Goal: Find specific page/section: Find specific page/section

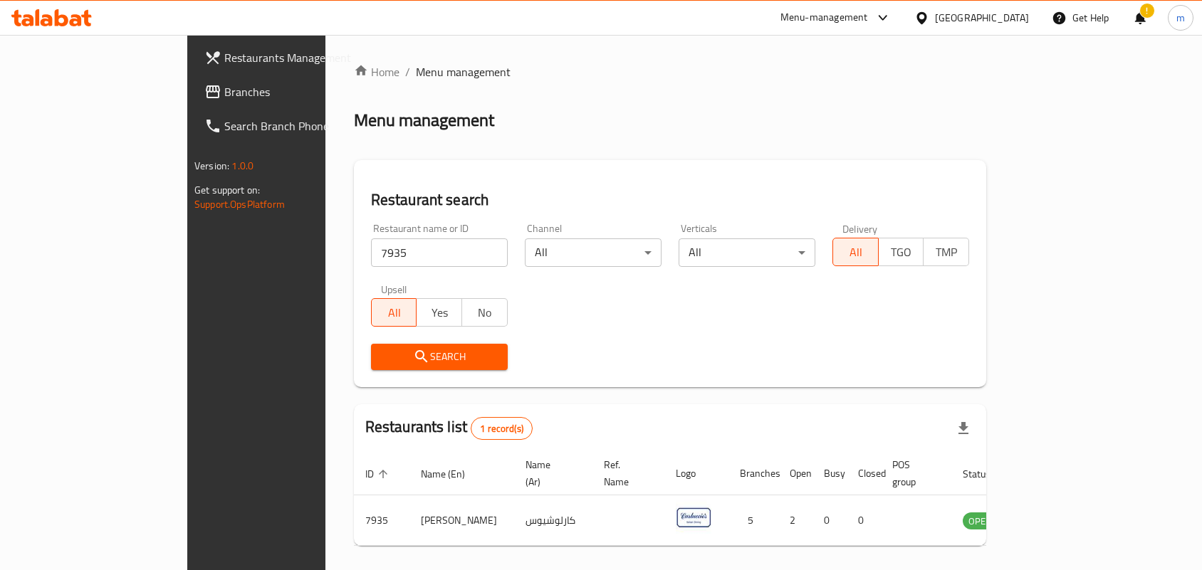
scroll to position [37, 0]
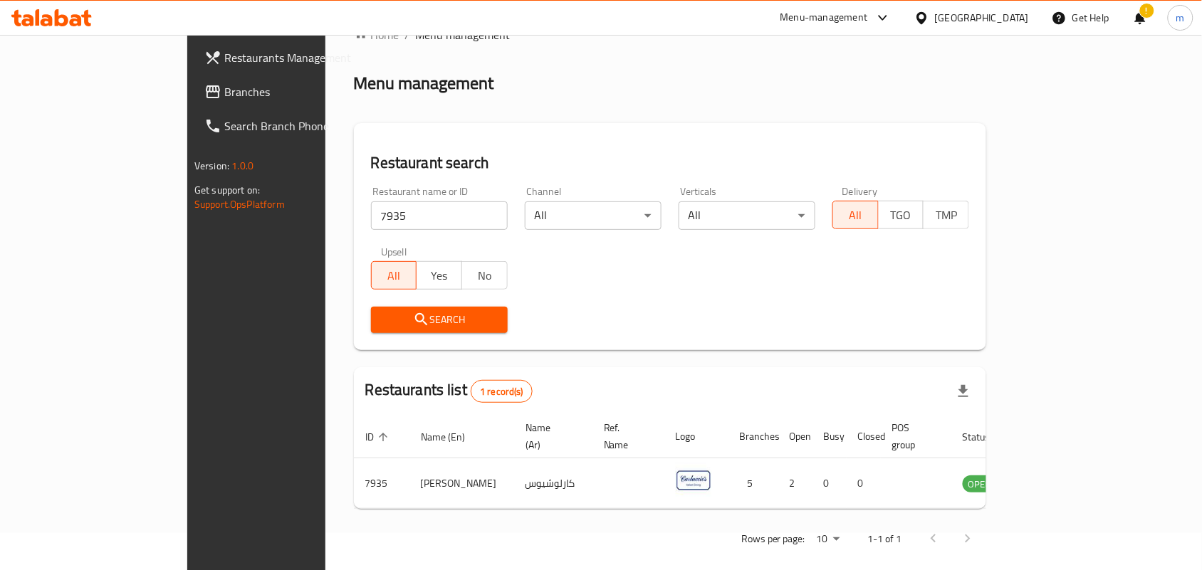
click at [1018, 15] on div "Qatar" at bounding box center [982, 18] width 94 height 16
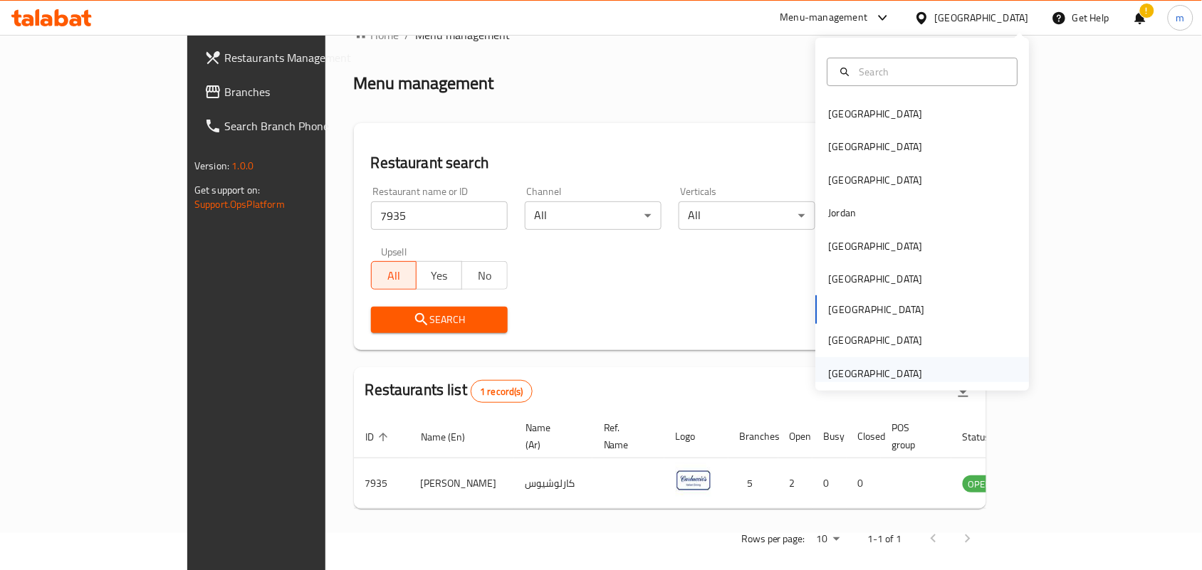
click at [922, 376] on div "[GEOGRAPHIC_DATA]" at bounding box center [923, 374] width 214 height 33
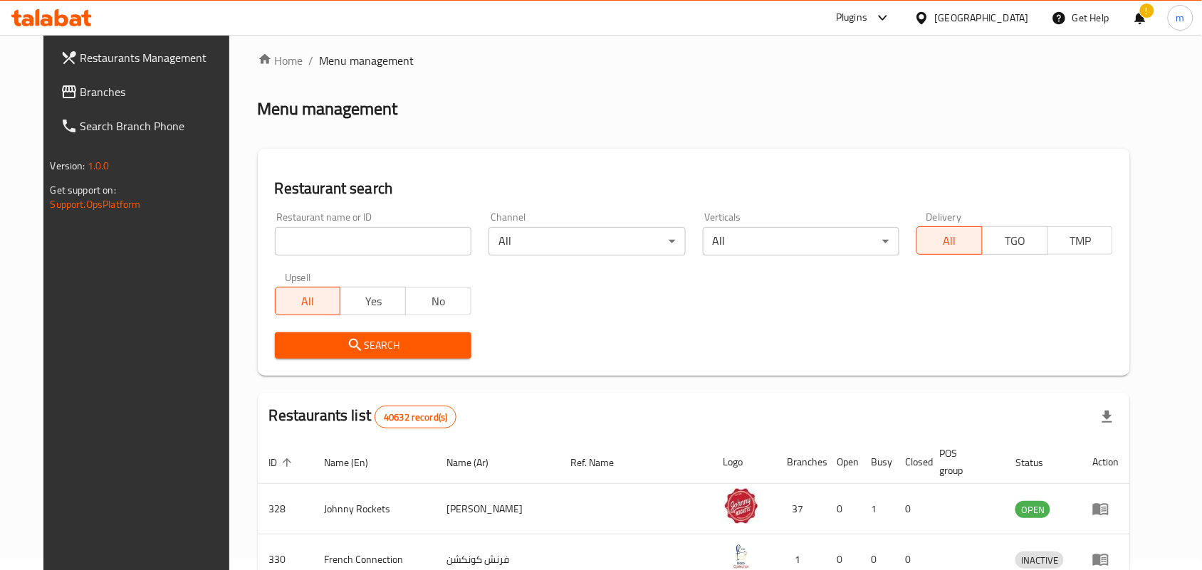
scroll to position [37, 0]
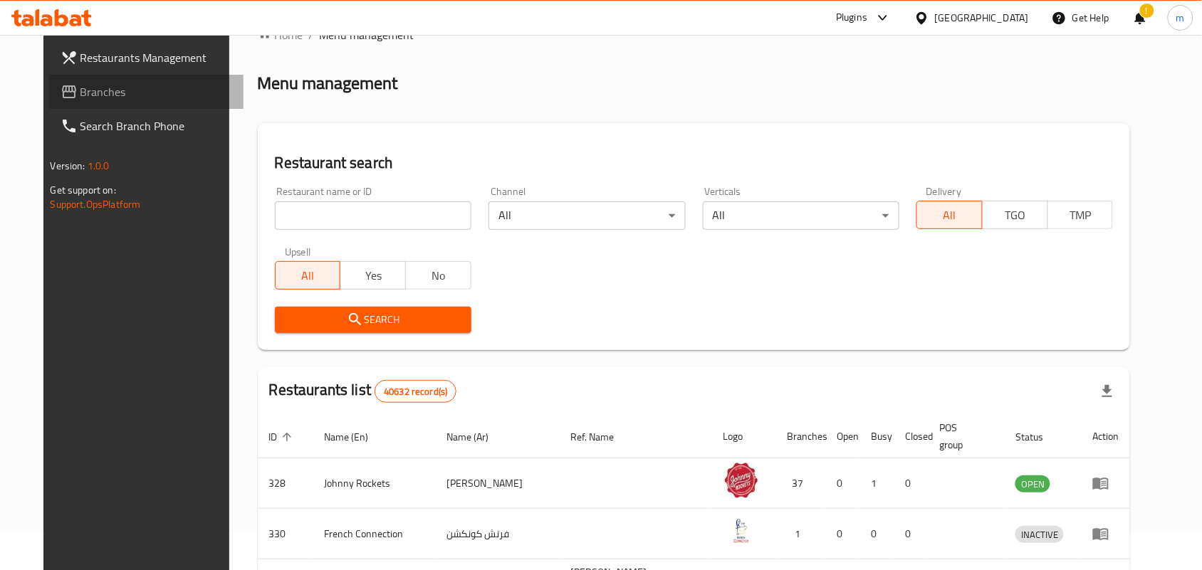
click at [80, 89] on span "Branches" at bounding box center [156, 91] width 152 height 17
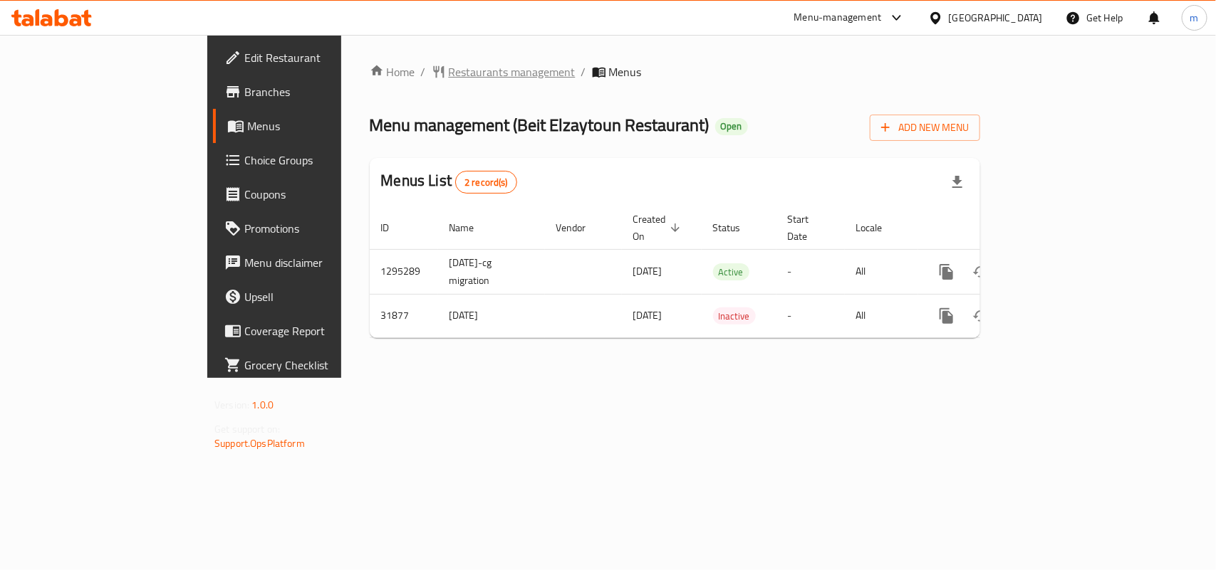
click at [449, 68] on span "Restaurants management" at bounding box center [512, 71] width 127 height 17
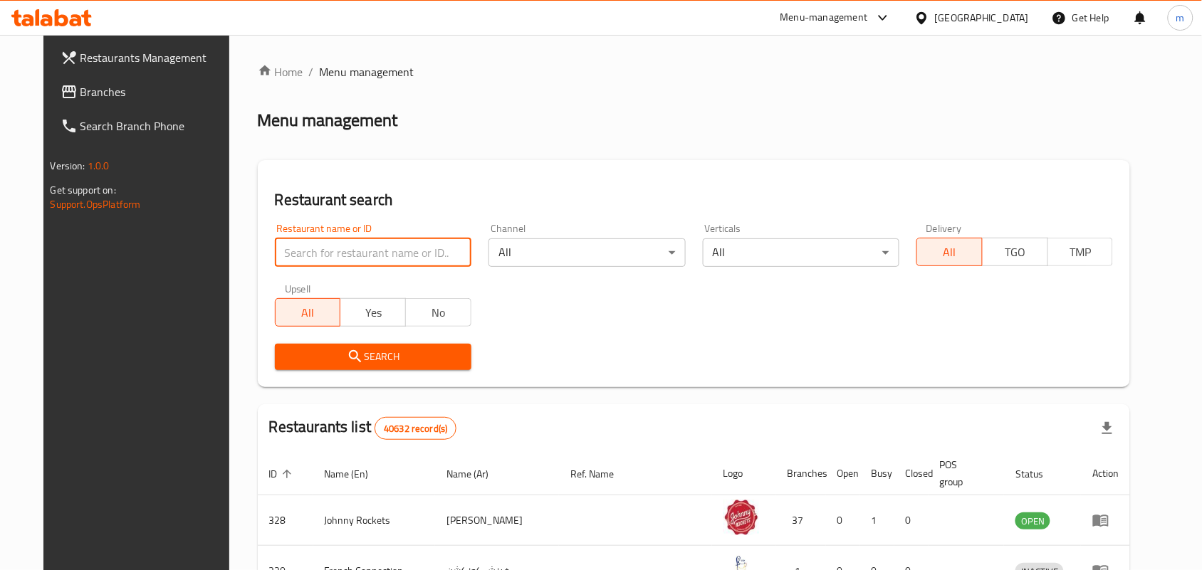
click at [332, 247] on input "search" at bounding box center [373, 253] width 197 height 28
paste input "16325"
click at [311, 251] on input "16325" at bounding box center [373, 253] width 197 height 28
type input "16325"
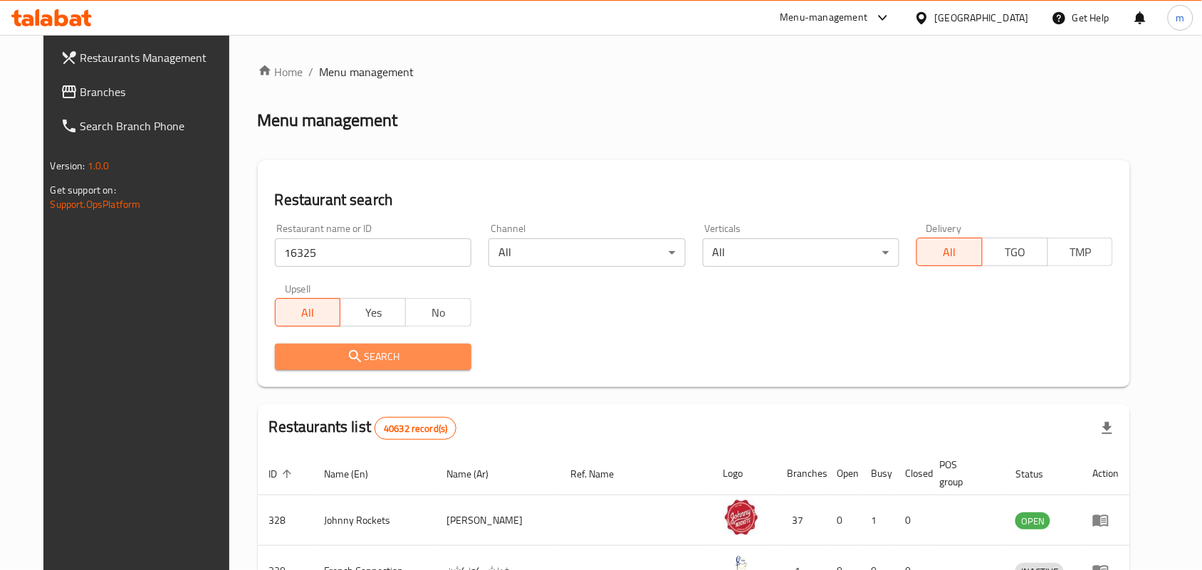
click at [305, 349] on span "Search" at bounding box center [373, 357] width 174 height 18
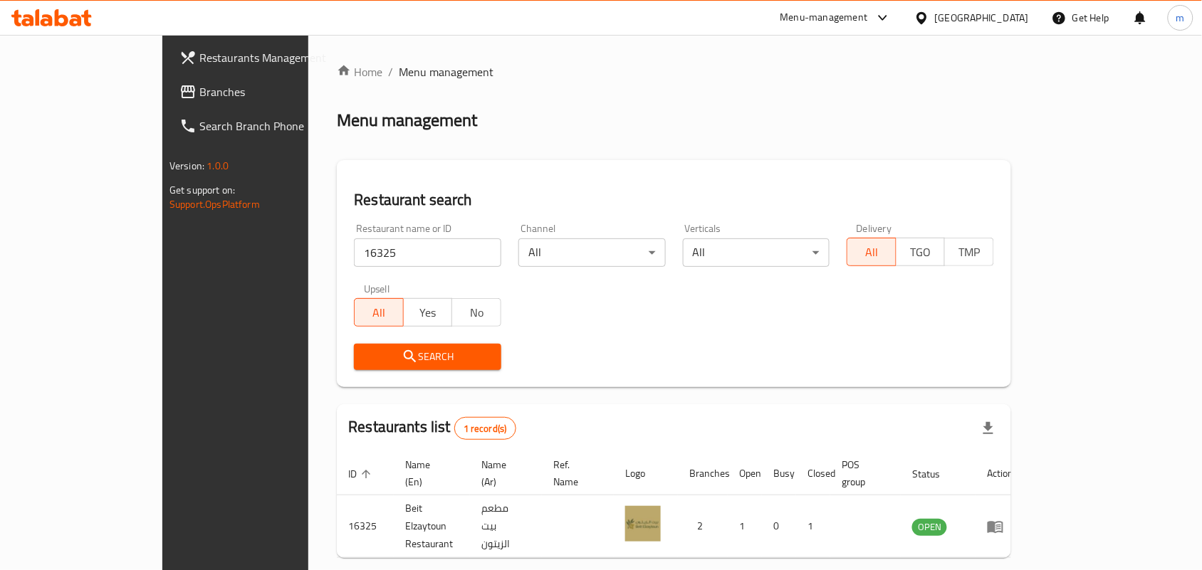
click at [199, 95] on span "Branches" at bounding box center [275, 91] width 152 height 17
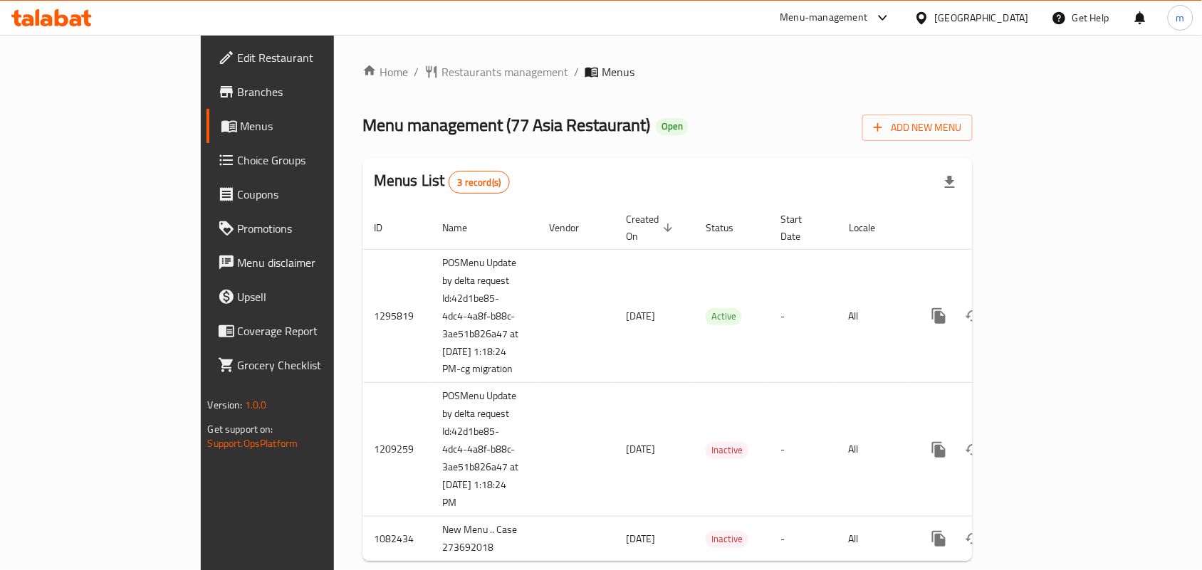
click at [368, 82] on div "Home / Restaurants management / Menus Menu management ( 77 Asia Restaurant ) Op…" at bounding box center [668, 318] width 610 height 510
click at [442, 75] on span "Restaurants management" at bounding box center [505, 71] width 127 height 17
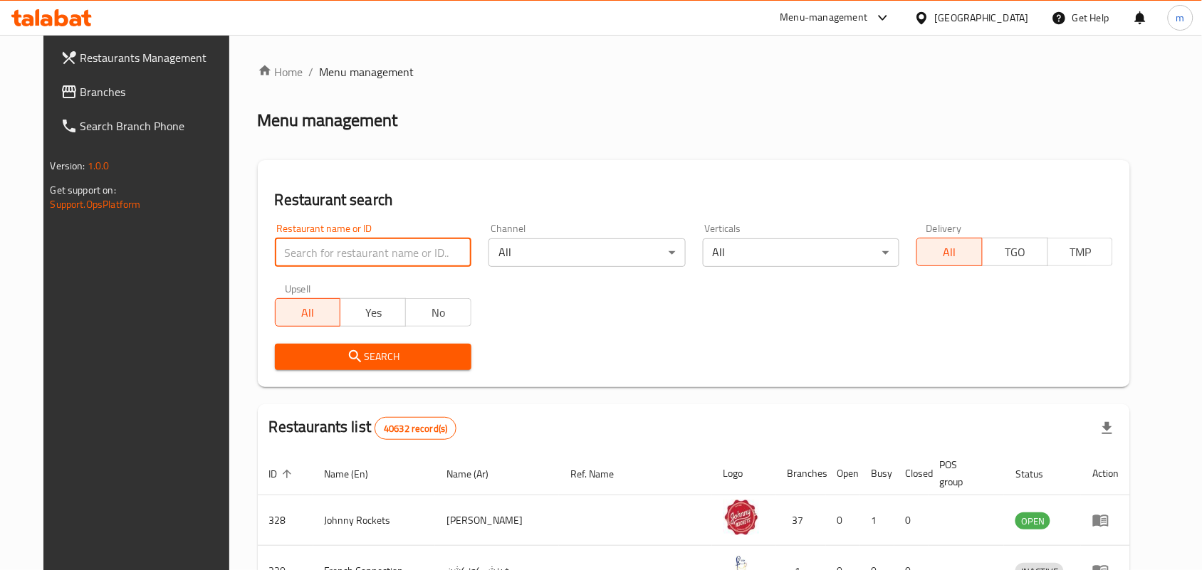
click at [371, 250] on input "search" at bounding box center [373, 253] width 197 height 28
paste input "664075"
type input "664075"
click at [390, 360] on span "Search" at bounding box center [373, 357] width 174 height 18
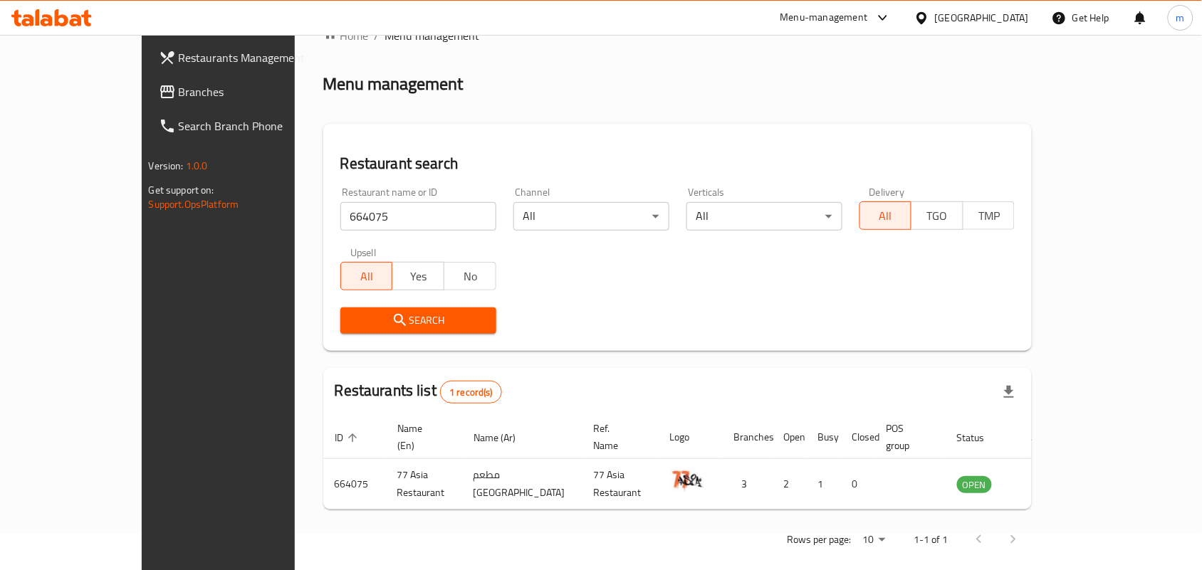
scroll to position [37, 0]
click at [179, 98] on span "Branches" at bounding box center [255, 91] width 152 height 17
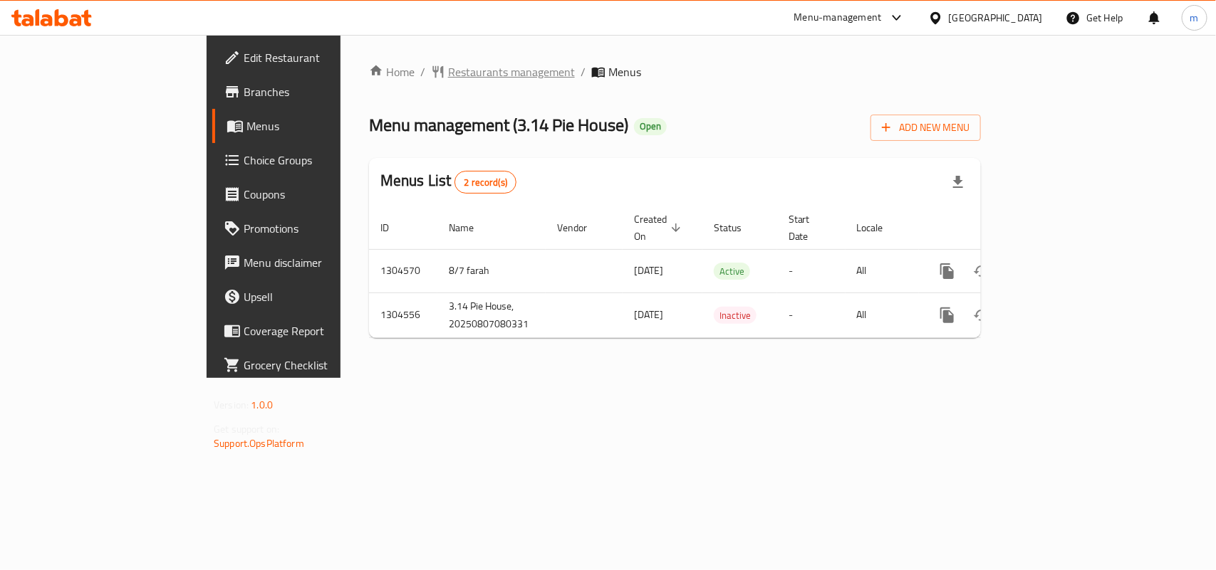
click at [448, 71] on span "Restaurants management" at bounding box center [511, 71] width 127 height 17
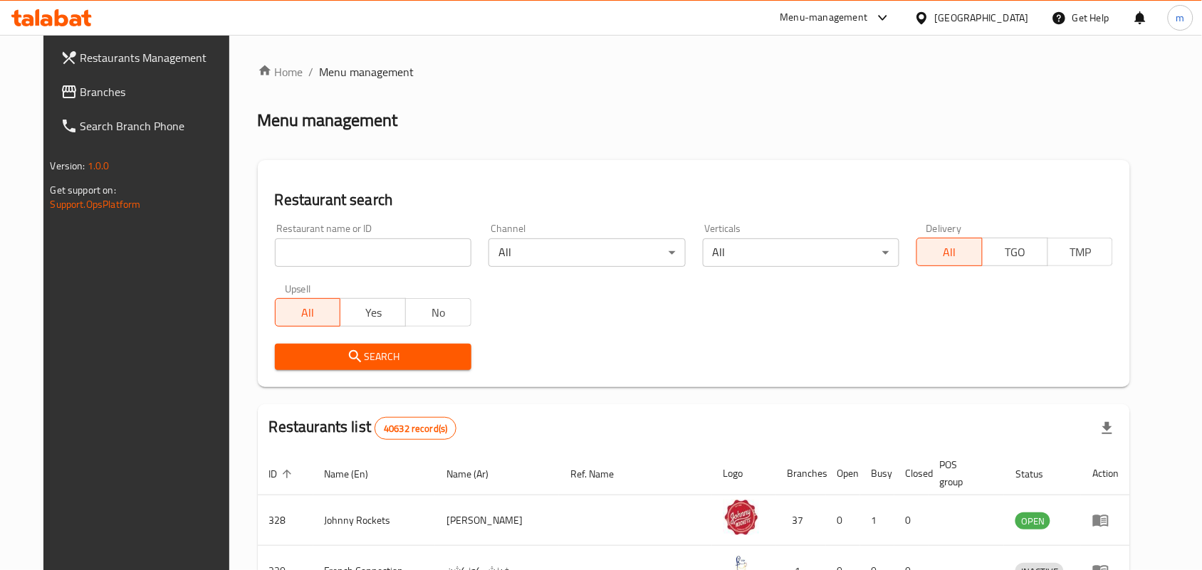
click at [361, 248] on input "search" at bounding box center [373, 253] width 197 height 28
type input "v"
click at [442, 253] on input "v" at bounding box center [373, 253] width 197 height 28
paste input "703307"
type input "703307"
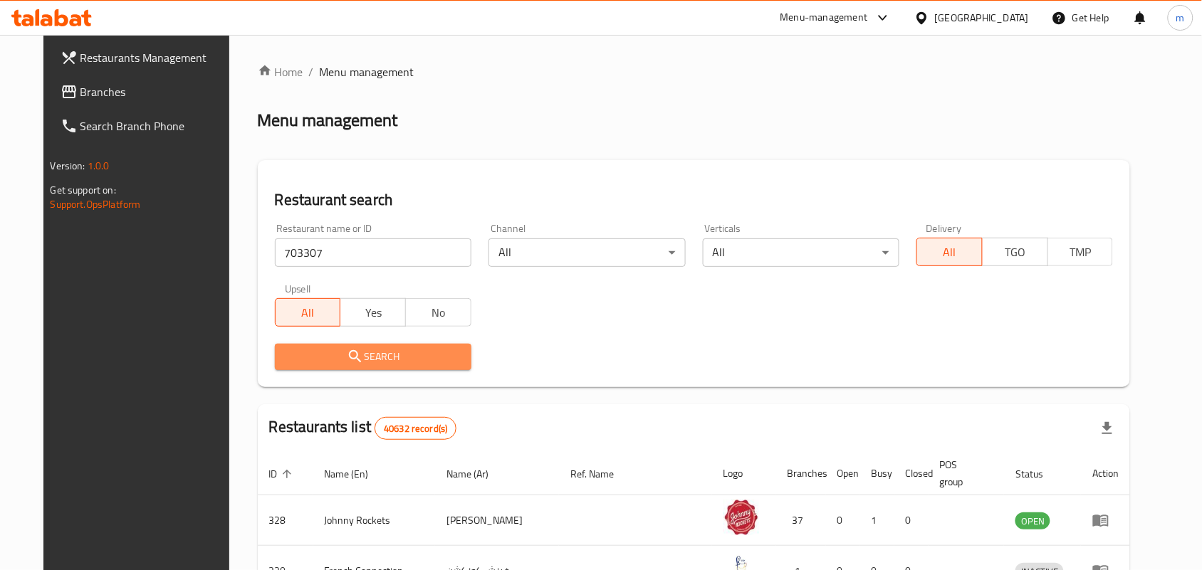
click at [440, 361] on span "Search" at bounding box center [373, 357] width 174 height 18
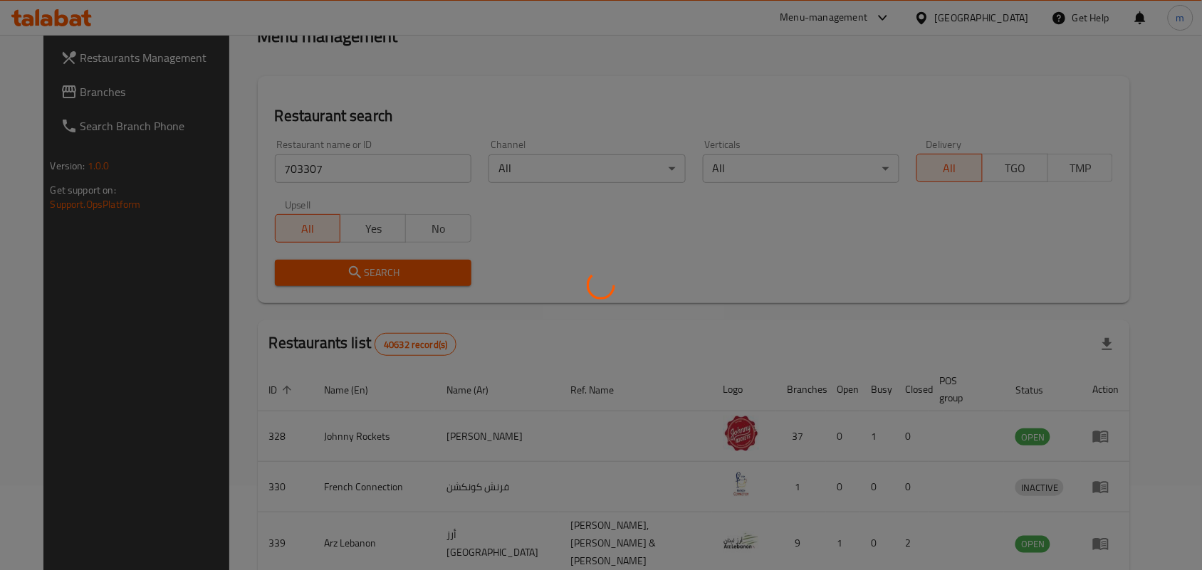
scroll to position [37, 0]
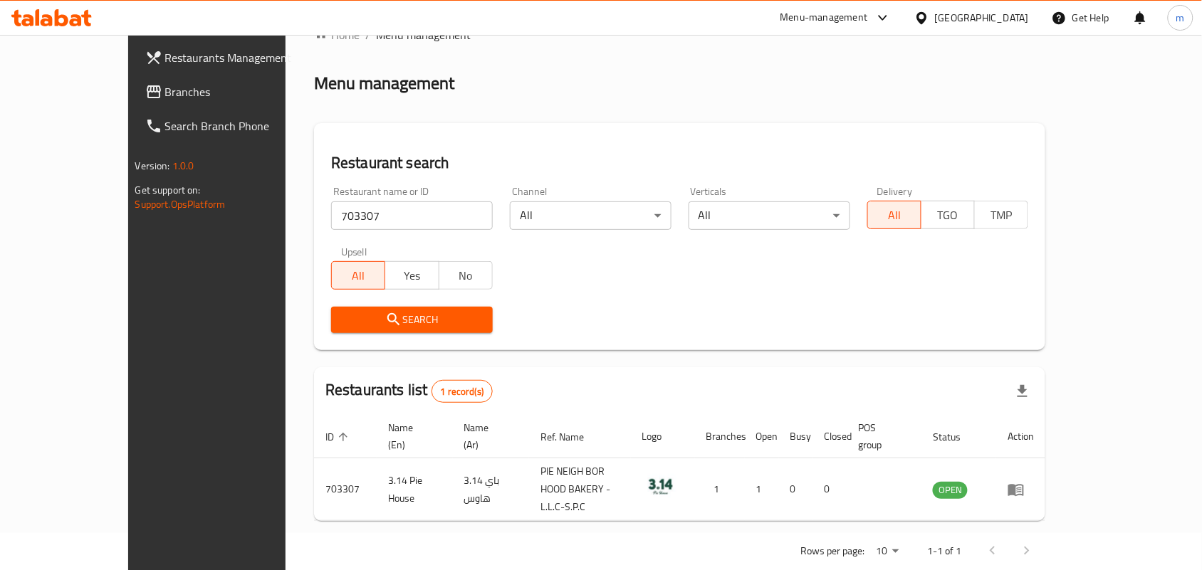
click at [165, 95] on span "Branches" at bounding box center [241, 91] width 152 height 17
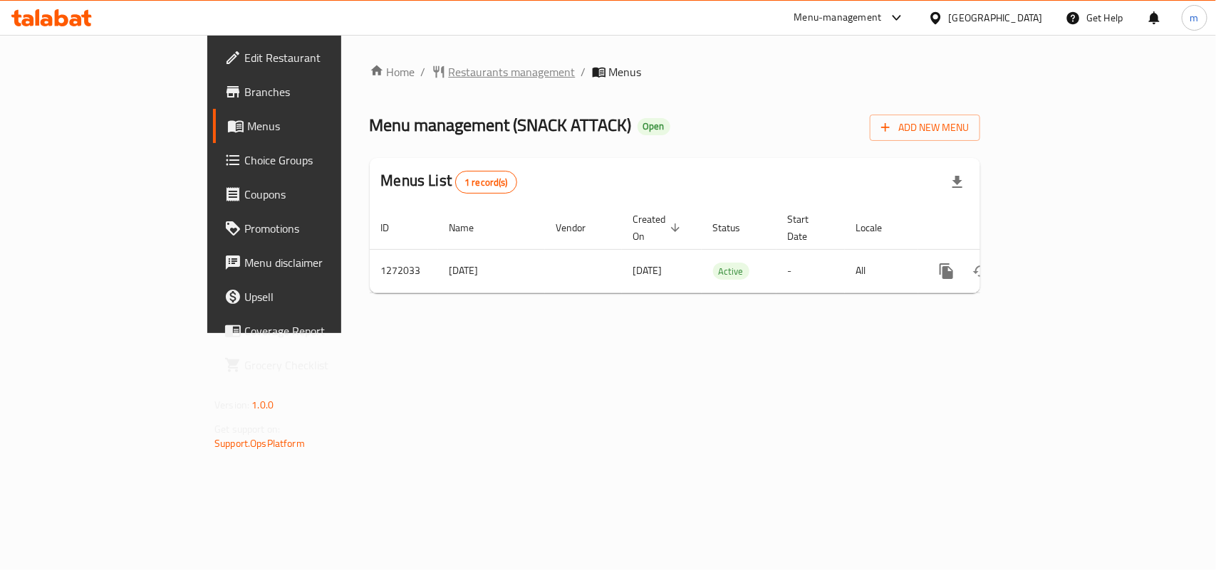
click at [449, 71] on span "Restaurants management" at bounding box center [512, 71] width 127 height 17
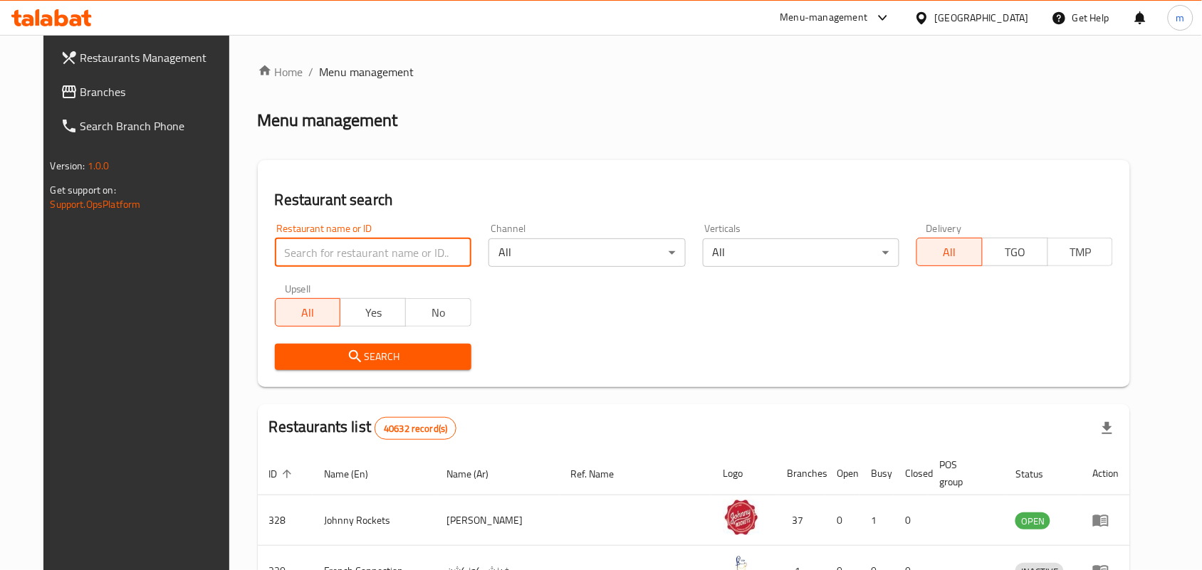
click at [360, 250] on input "search" at bounding box center [373, 253] width 197 height 28
paste input "690082"
type input "690082"
click at [400, 348] on span "Search" at bounding box center [373, 357] width 174 height 18
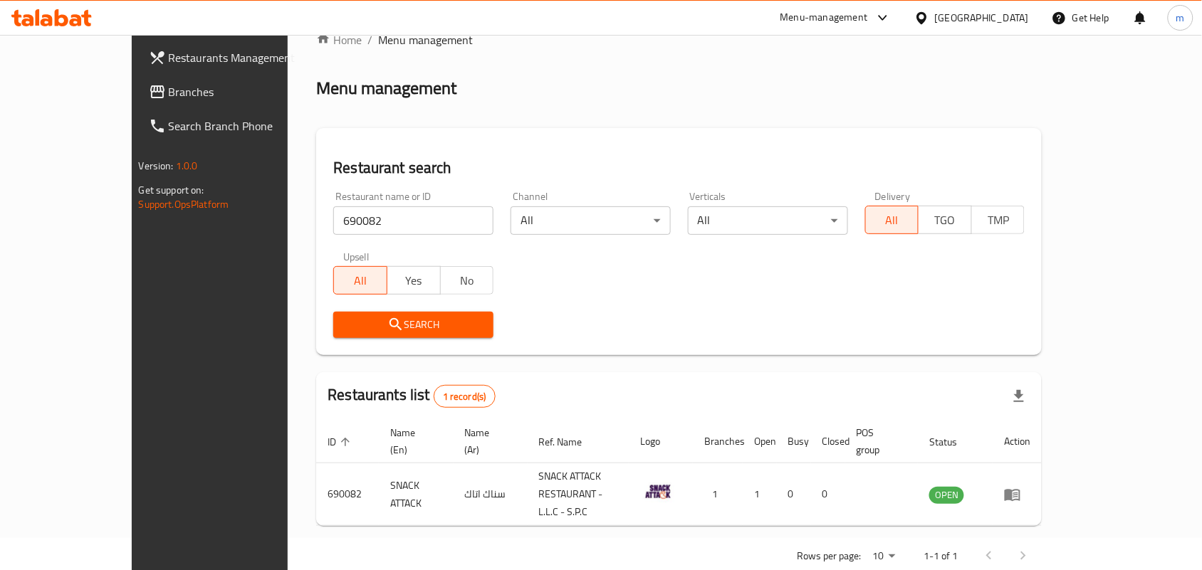
scroll to position [37, 0]
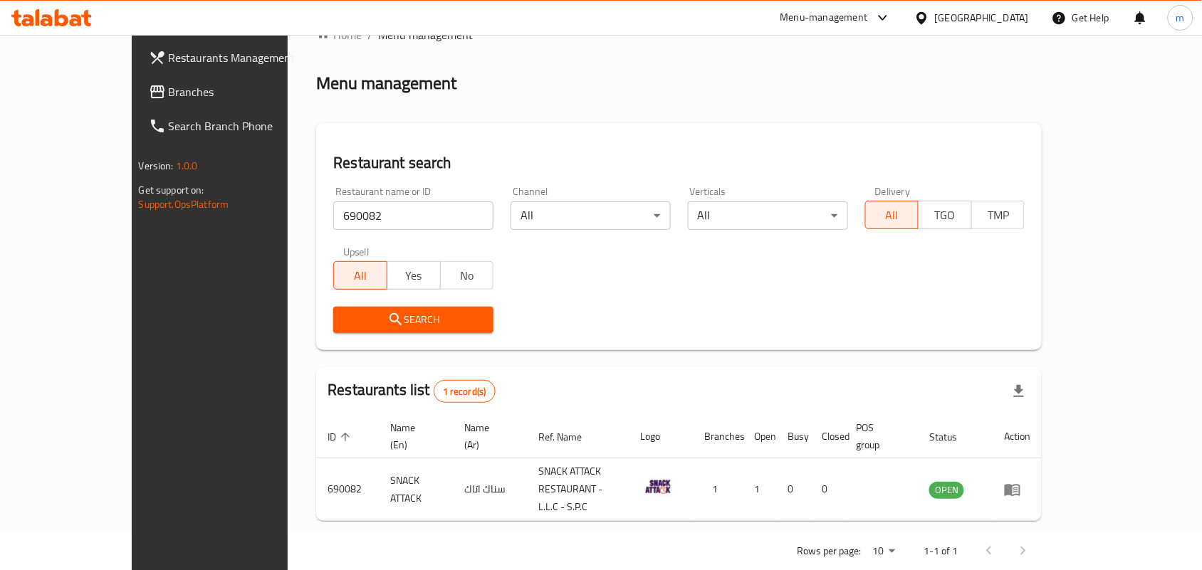
click at [169, 96] on span "Branches" at bounding box center [245, 91] width 152 height 17
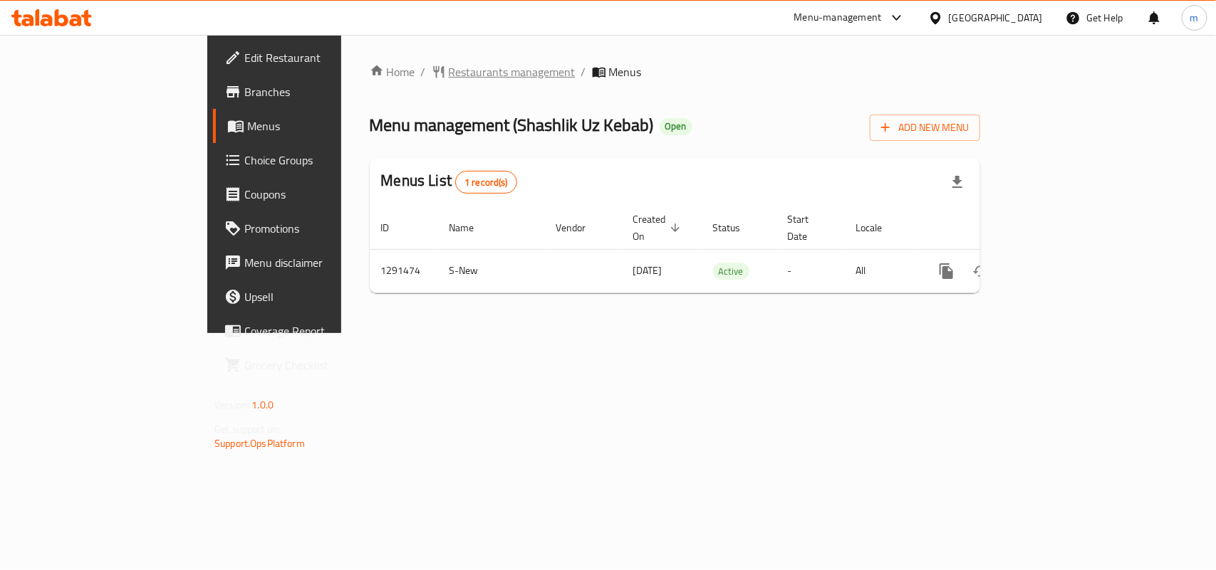
click at [449, 66] on span "Restaurants management" at bounding box center [512, 71] width 127 height 17
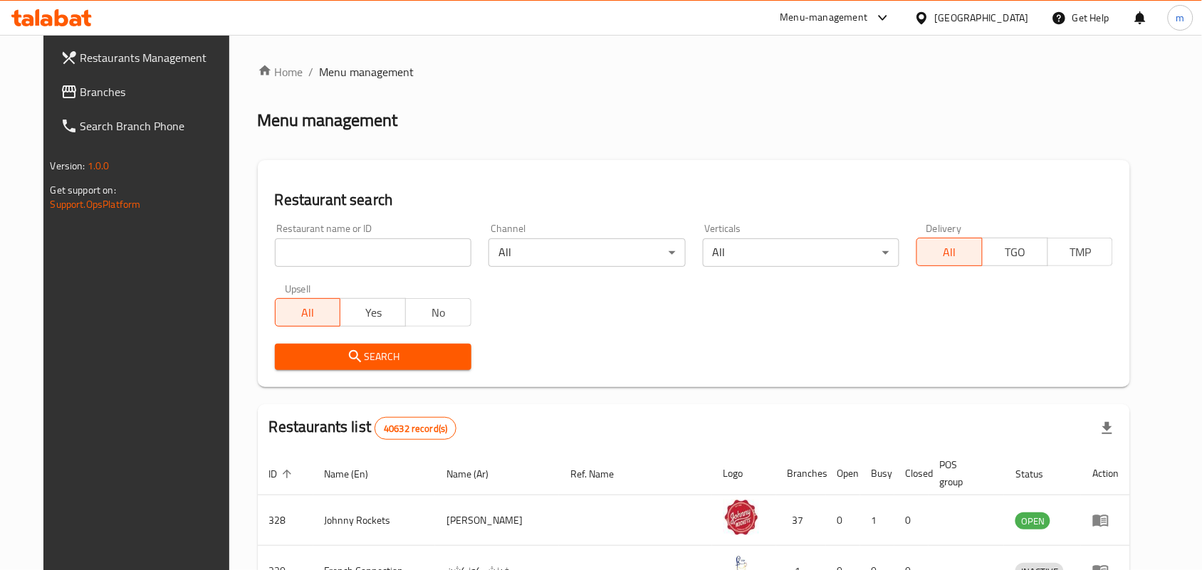
paste input "698737"
click at [365, 251] on input "698737" at bounding box center [373, 253] width 197 height 28
click at [328, 256] on input "698737" at bounding box center [373, 253] width 197 height 28
click at [301, 255] on input "698737" at bounding box center [373, 253] width 197 height 28
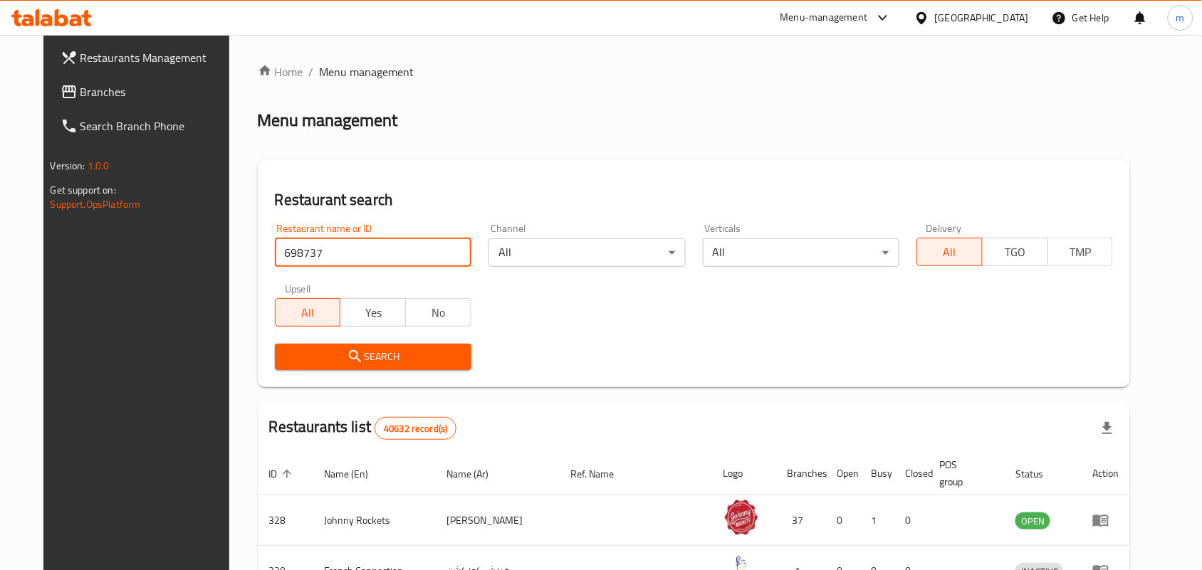
paste input "search"
type input "698737"
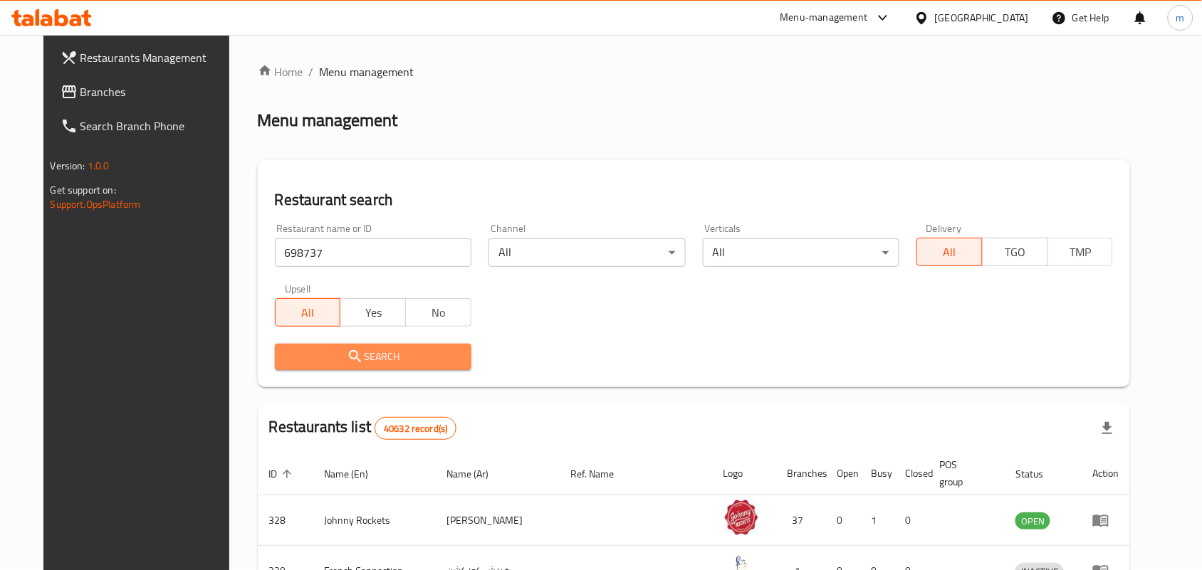
click at [316, 344] on button "Search" at bounding box center [373, 357] width 197 height 26
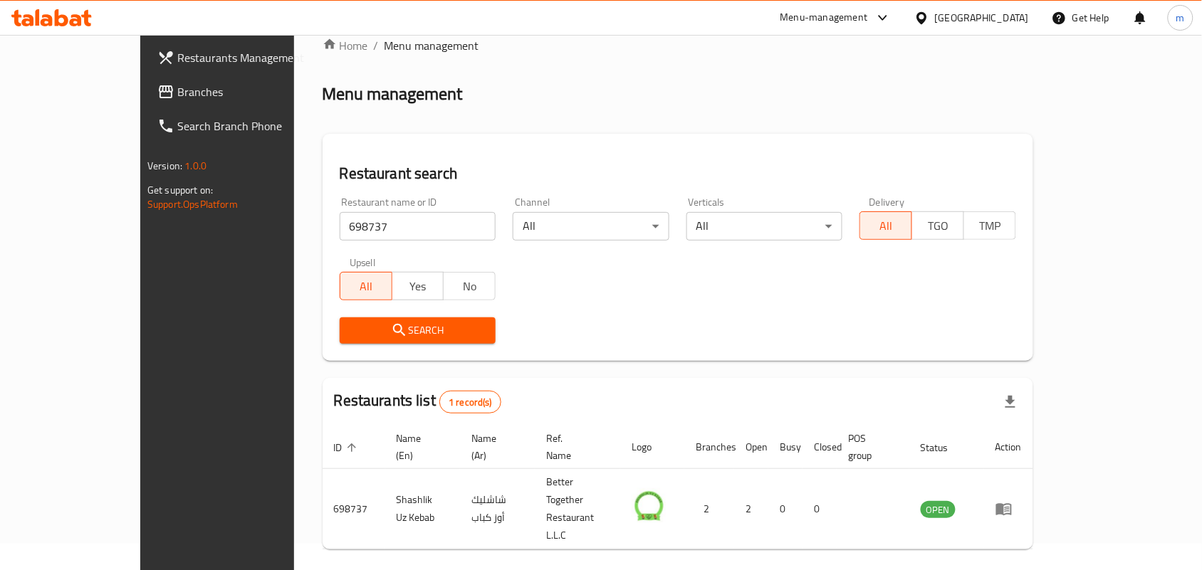
scroll to position [37, 0]
